Goal: Task Accomplishment & Management: Manage account settings

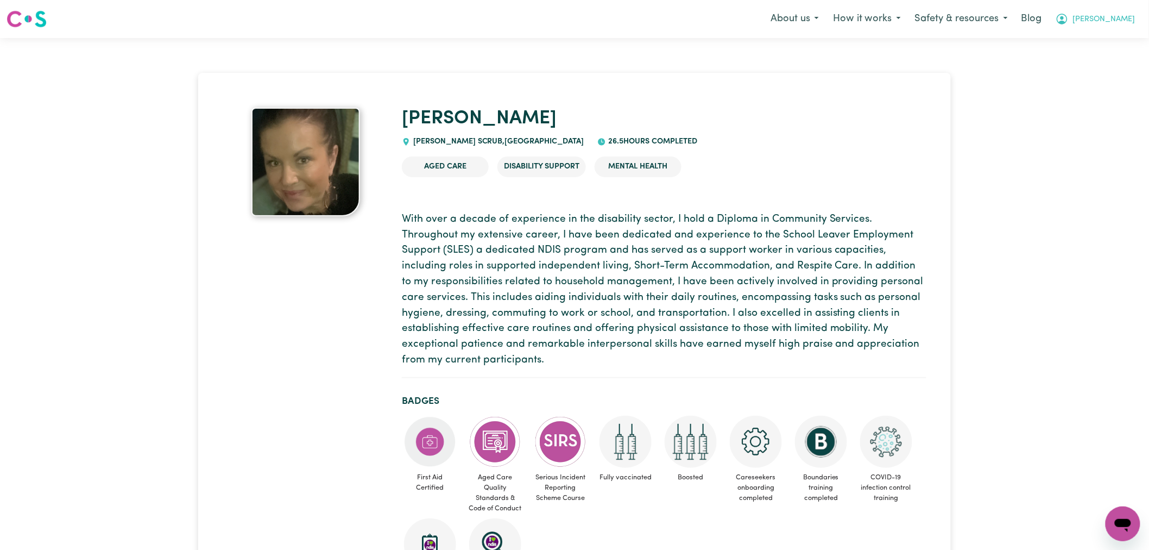
click at [1117, 27] on button "[PERSON_NAME]" at bounding box center [1096, 19] width 94 height 23
drag, startPoint x: 1115, startPoint y: 30, endPoint x: 1094, endPoint y: 61, distance: 37.2
click at [1094, 61] on link "Logout" at bounding box center [1099, 62] width 86 height 21
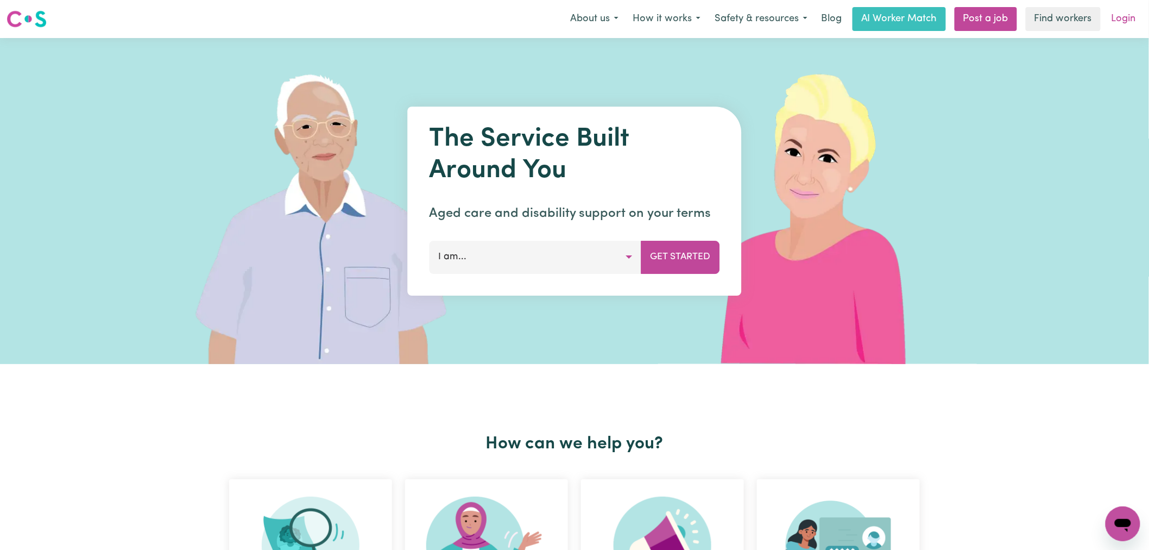
click at [1128, 19] on link "Login" at bounding box center [1123, 19] width 37 height 24
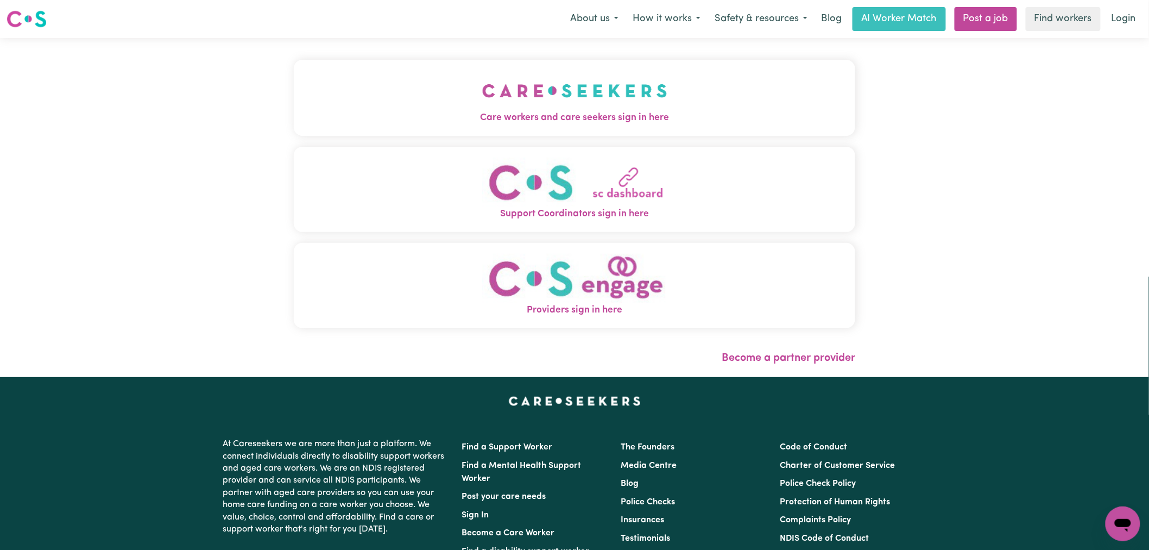
click at [420, 111] on span "Care workers and care seekers sign in here" at bounding box center [575, 118] width 562 height 14
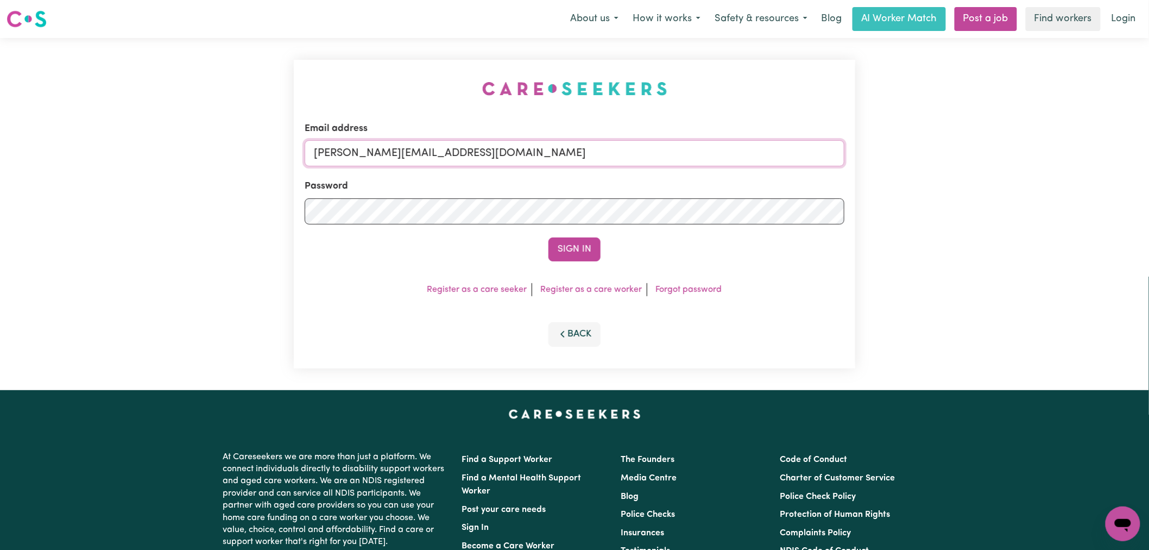
click at [490, 155] on input "[PERSON_NAME][EMAIL_ADDRESS][DOMAIN_NAME]" at bounding box center [575, 153] width 540 height 26
drag, startPoint x: 571, startPoint y: 156, endPoint x: 375, endPoint y: 150, distance: 196.7
click at [370, 150] on input "superuser~[PERSON_NAME][EMAIL_ADDRESS][PERSON_NAME][DOMAIN_NAME]" at bounding box center [575, 153] width 540 height 26
type input "superuser~[PERSON_NAME][EMAIL_ADDRESS][PERSON_NAME][DOMAIN_NAME]"
click at [584, 246] on button "Sign In" at bounding box center [575, 249] width 52 height 24
